Goal: Register for event/course

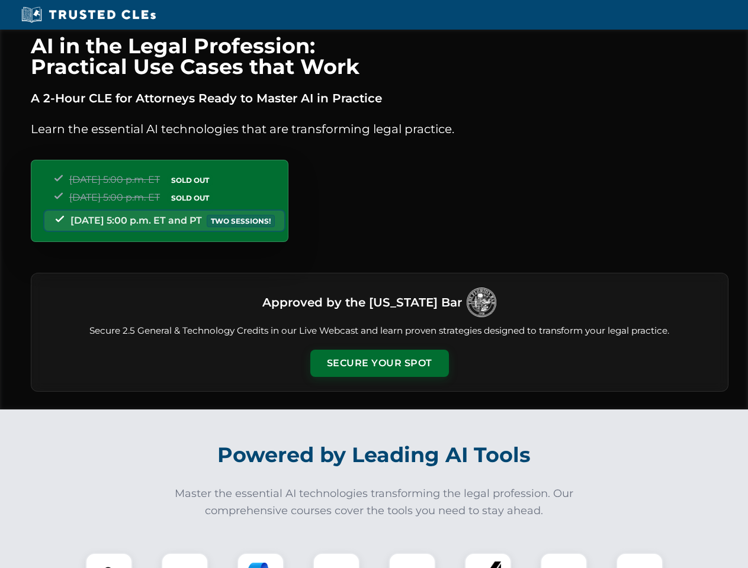
click at [379, 364] on button "Secure Your Spot" at bounding box center [379, 363] width 139 height 27
click at [109, 561] on img at bounding box center [109, 577] width 34 height 34
click at [185, 561] on div at bounding box center [184, 576] width 47 height 47
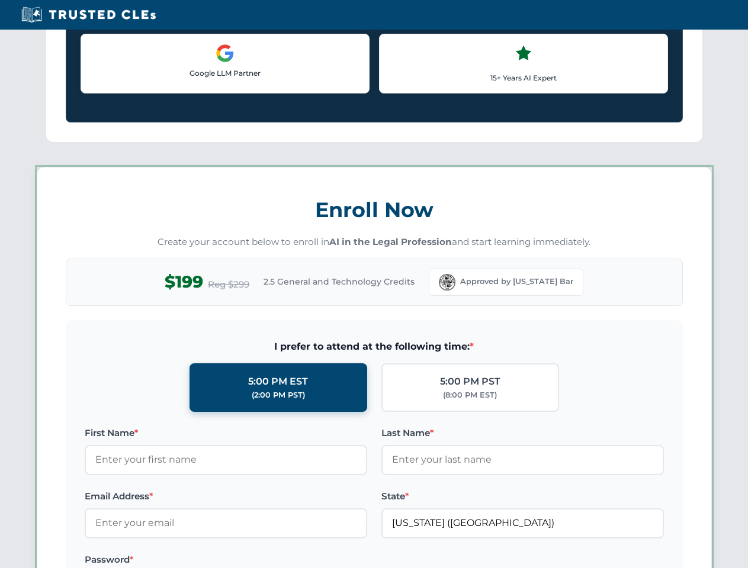
click at [336, 561] on label "Password *" at bounding box center [226, 560] width 282 height 14
